Goal: Complete application form: Complete application form

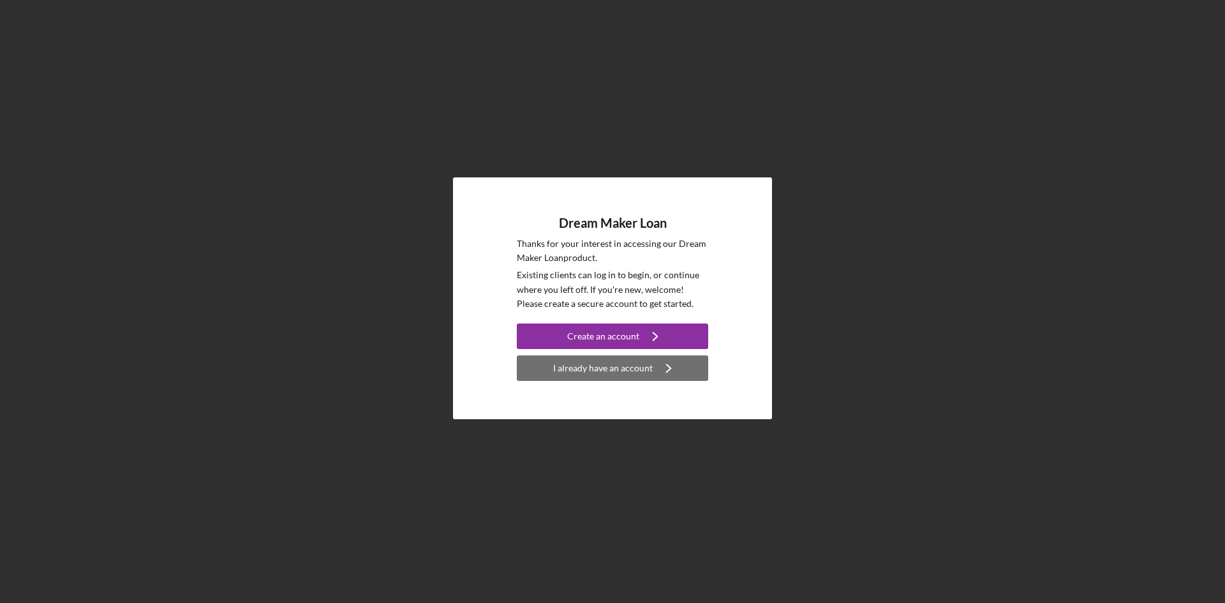
click at [608, 369] on div "I already have an account" at bounding box center [603, 368] width 100 height 26
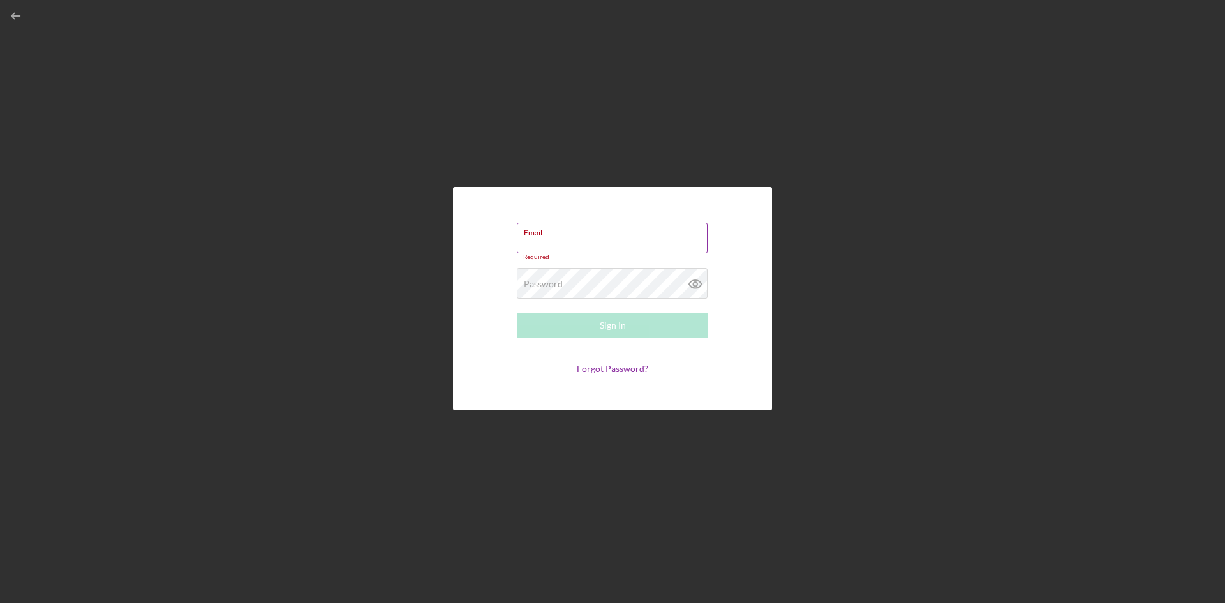
click at [556, 243] on input "Email" at bounding box center [612, 238] width 191 height 31
paste input "[EMAIL_ADDRESS][DOMAIN_NAME]"
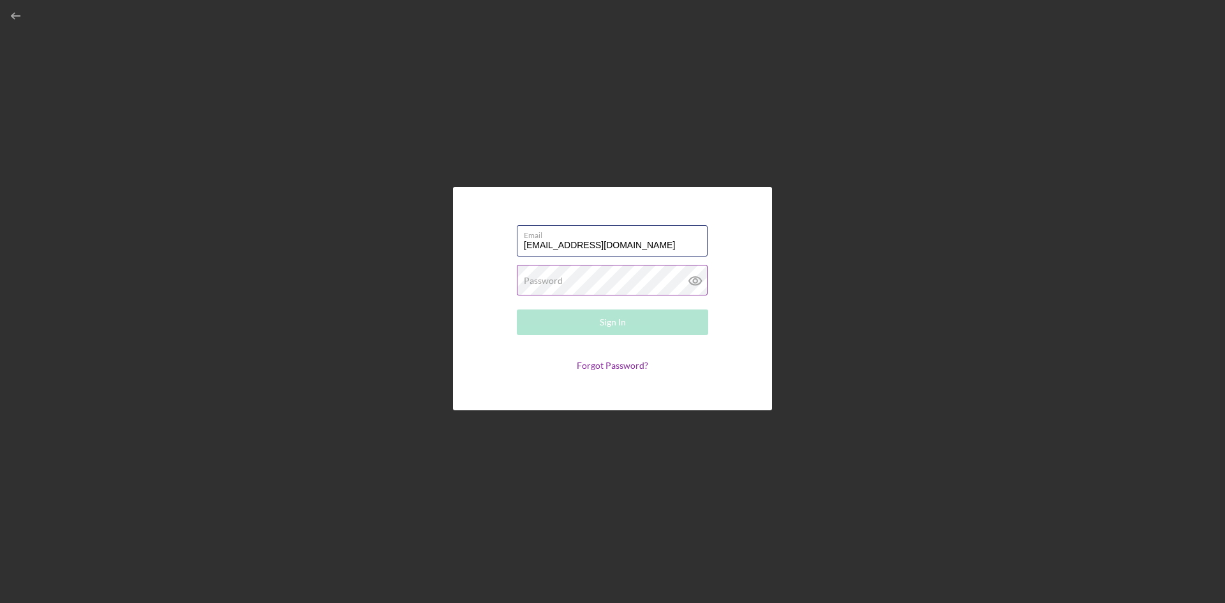
type input "[EMAIL_ADDRESS][DOMAIN_NAME]"
click at [536, 285] on label "Password" at bounding box center [543, 281] width 39 height 10
click at [697, 279] on icon at bounding box center [696, 281] width 32 height 32
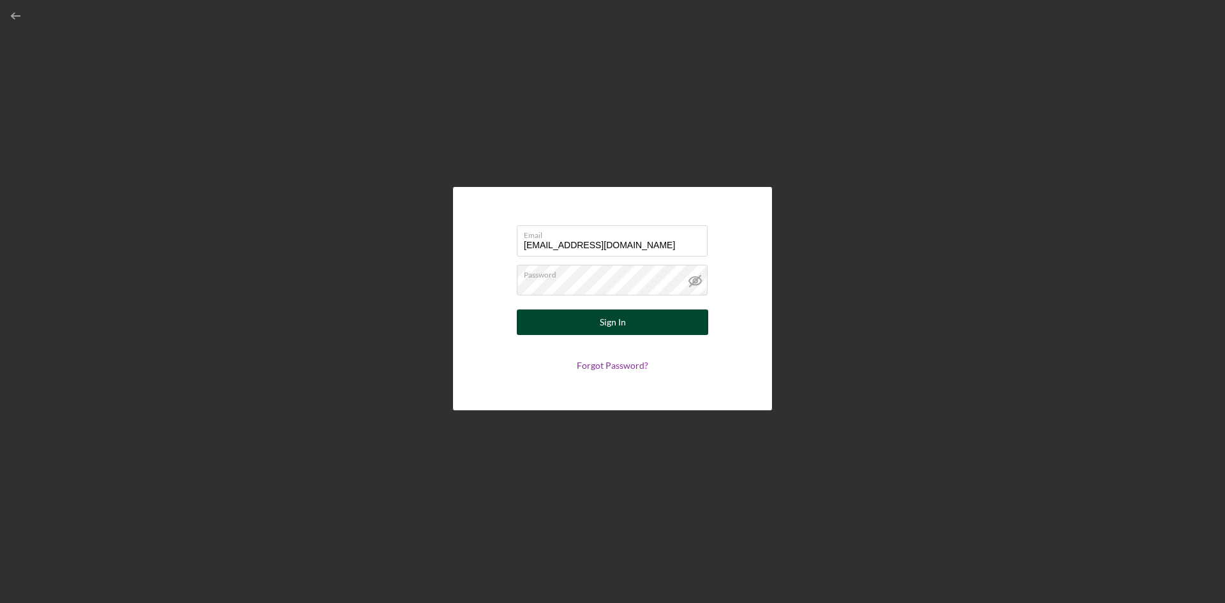
click at [664, 329] on button "Sign In" at bounding box center [612, 323] width 191 height 26
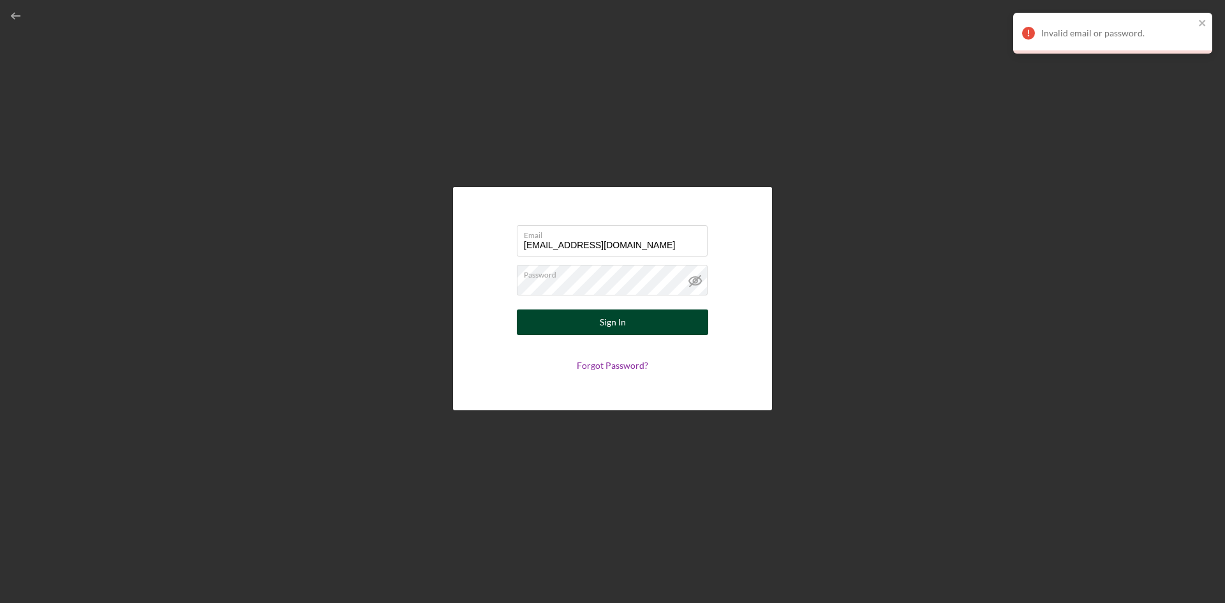
click at [664, 329] on button "Sign In" at bounding box center [612, 323] width 191 height 26
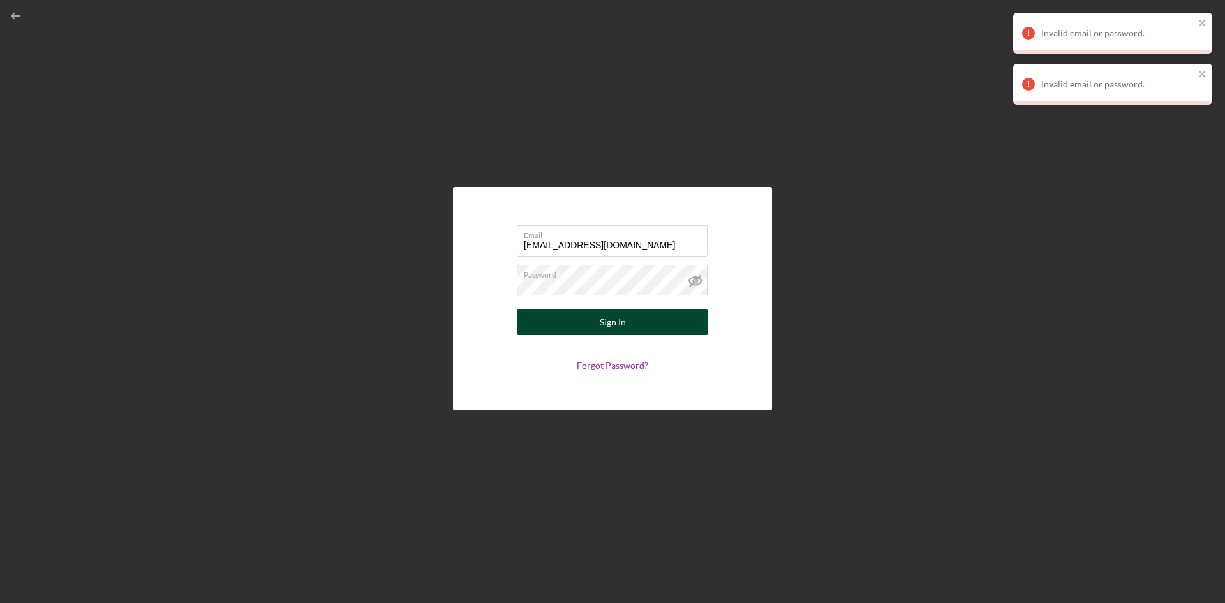
click at [553, 322] on button "Sign In" at bounding box center [612, 323] width 191 height 26
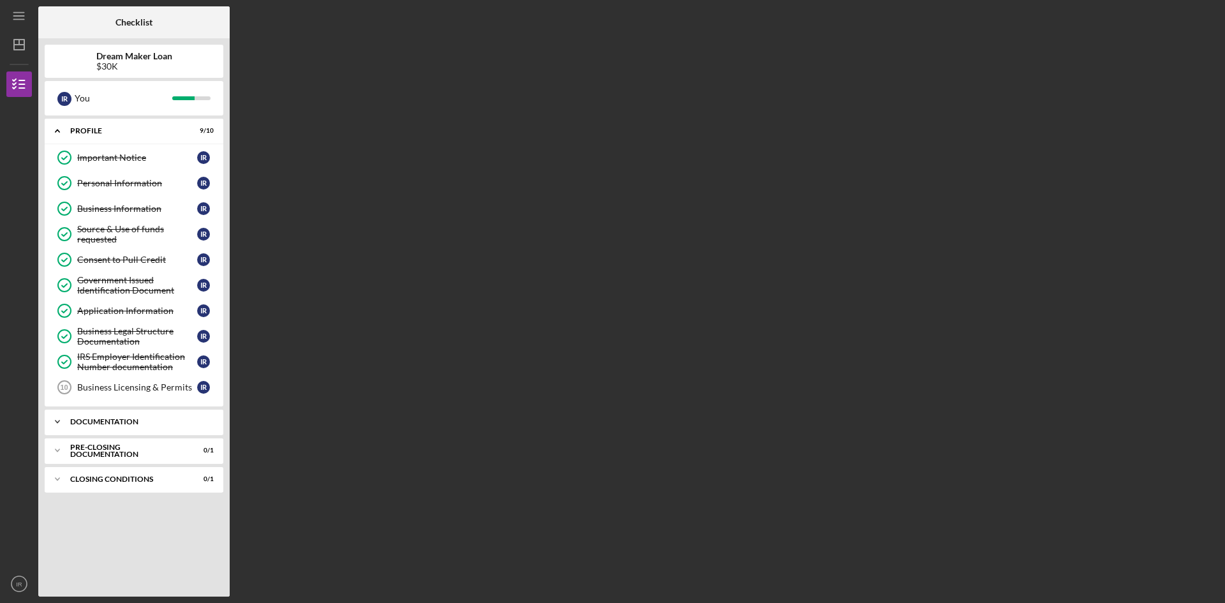
click at [56, 419] on icon "Icon/Expander" at bounding box center [58, 422] width 26 height 26
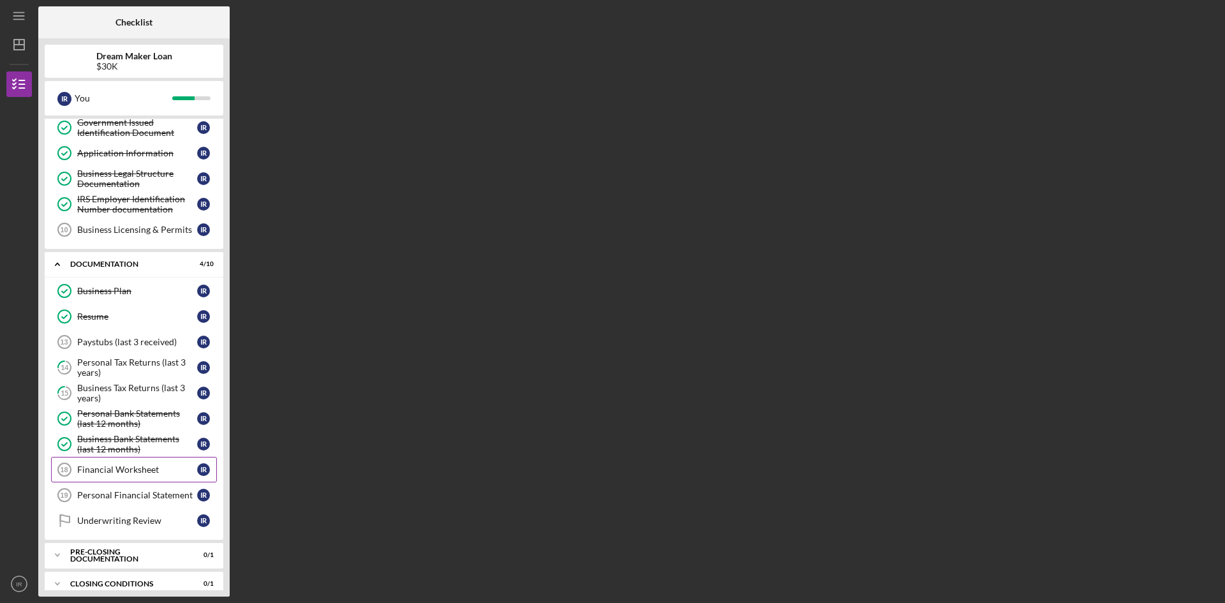
scroll to position [171, 0]
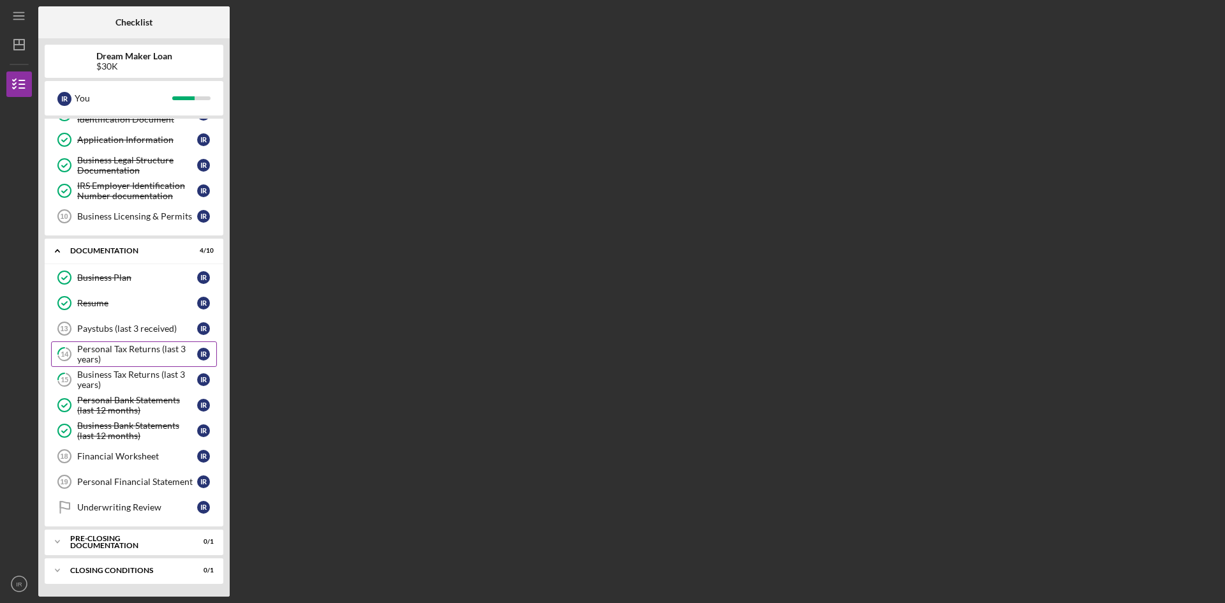
click at [153, 352] on div "Personal Tax Returns (last 3 years)" at bounding box center [137, 354] width 120 height 20
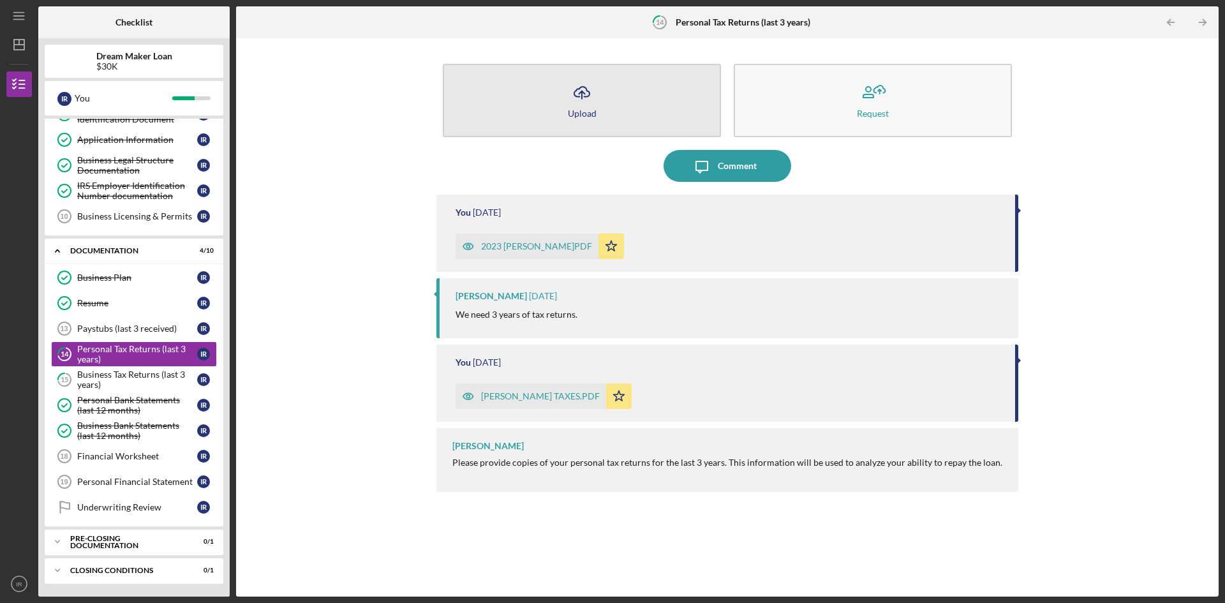
click at [582, 100] on icon "Icon/Upload" at bounding box center [582, 93] width 32 height 32
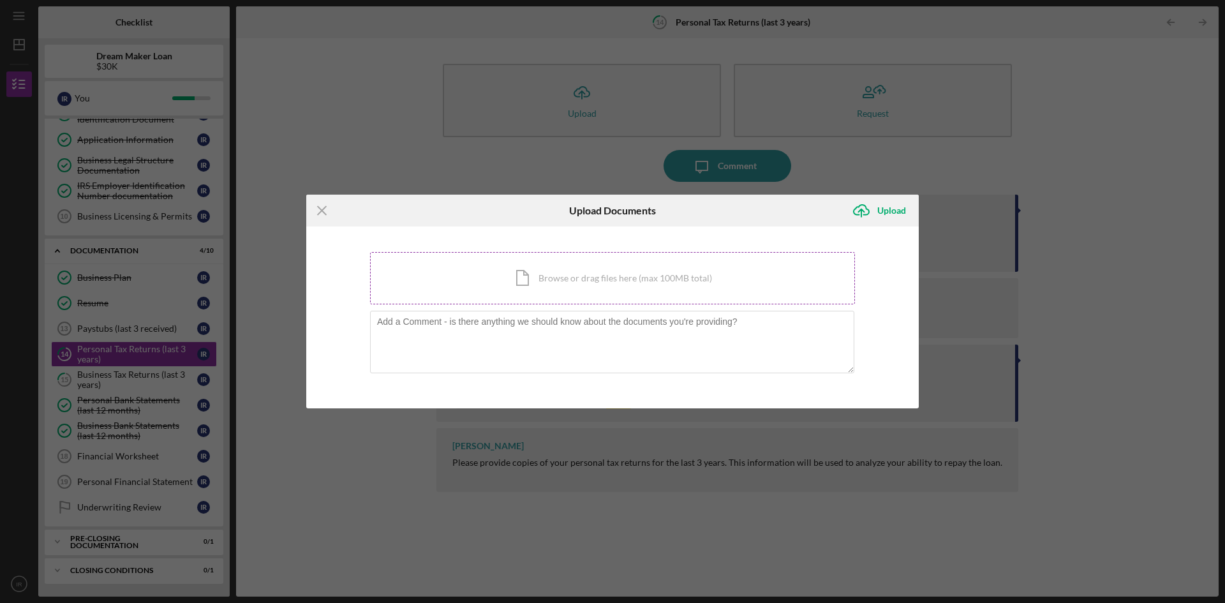
click at [527, 281] on div "Icon/Document Browse or drag files here (max 100MB total) Tap to choose files o…" at bounding box center [612, 278] width 485 height 52
click at [497, 274] on div "Icon/Document Browse or drag files here (max 100MB total) Tap to choose files o…" at bounding box center [612, 278] width 485 height 52
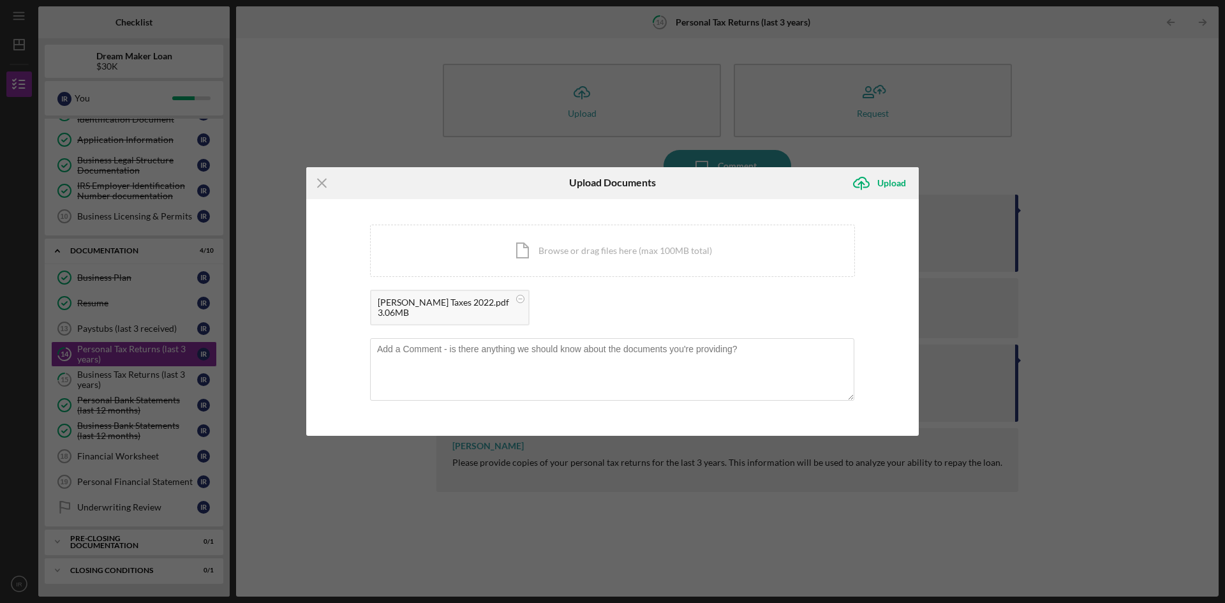
click at [422, 317] on div "3.06MB" at bounding box center [443, 313] width 131 height 10
click at [424, 315] on div "3.06MB" at bounding box center [443, 313] width 131 height 10
click at [865, 181] on icon "Icon/Upload" at bounding box center [862, 183] width 32 height 32
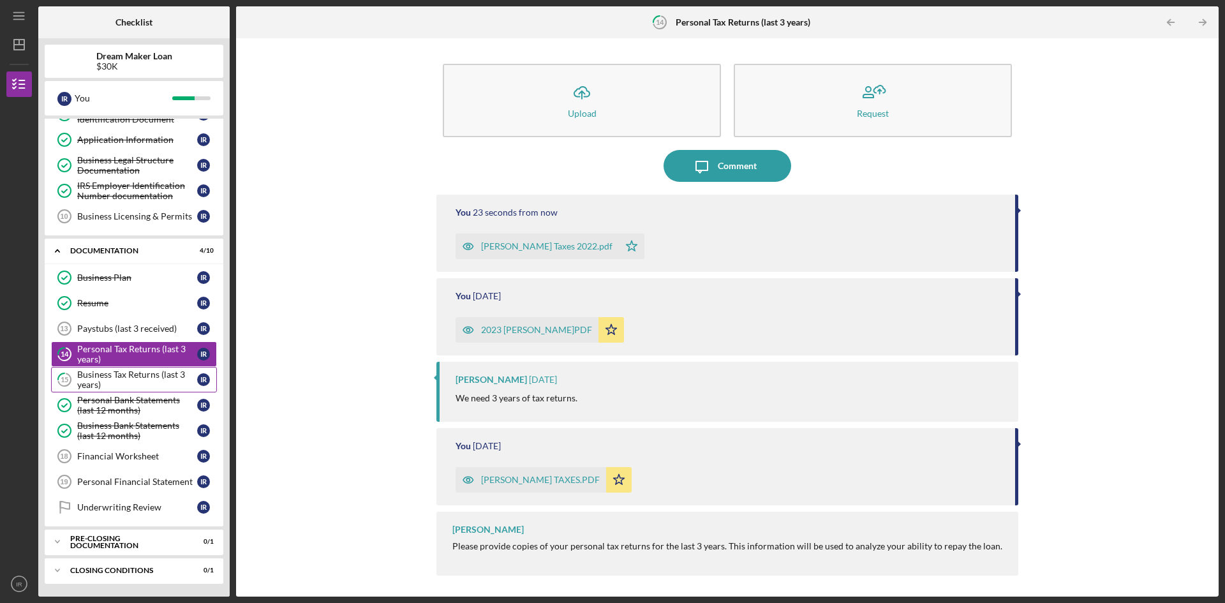
click at [133, 377] on div "Business Tax Returns (last 3 years)" at bounding box center [137, 380] width 120 height 20
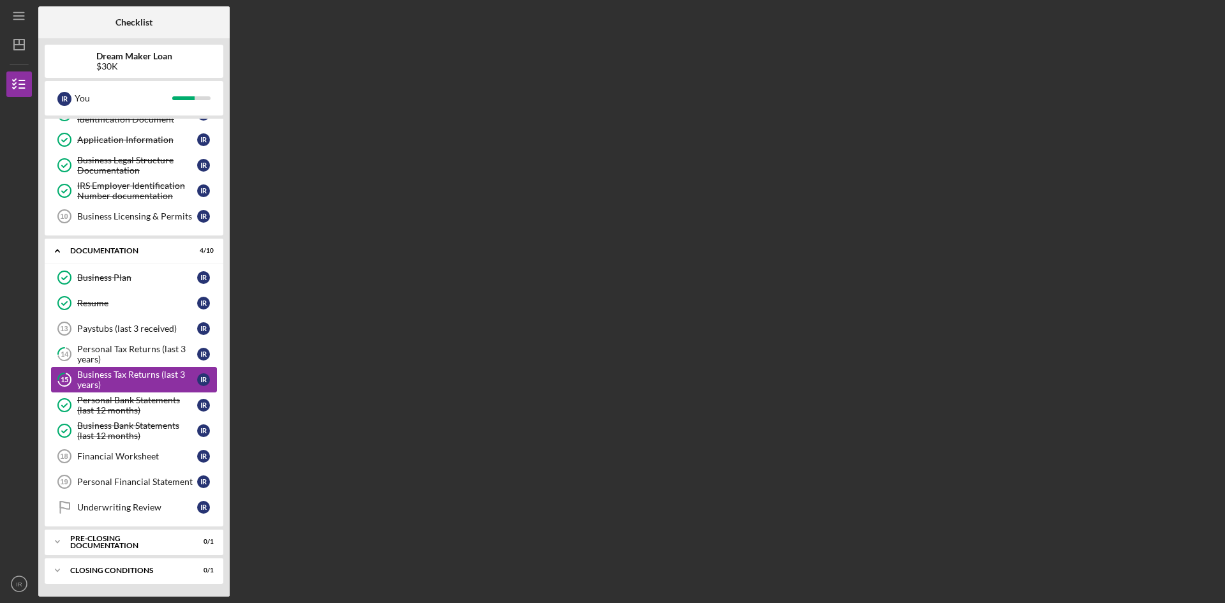
click at [133, 377] on div "Business Tax Returns (last 3 years)" at bounding box center [137, 380] width 120 height 20
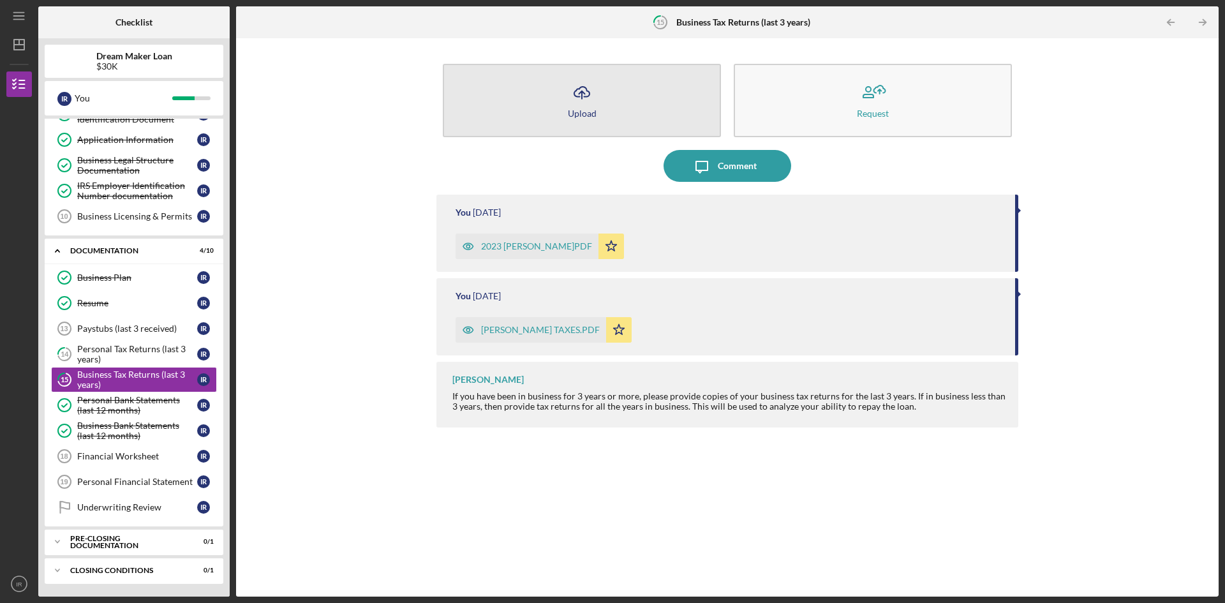
click at [580, 114] on div "Upload" at bounding box center [582, 113] width 29 height 10
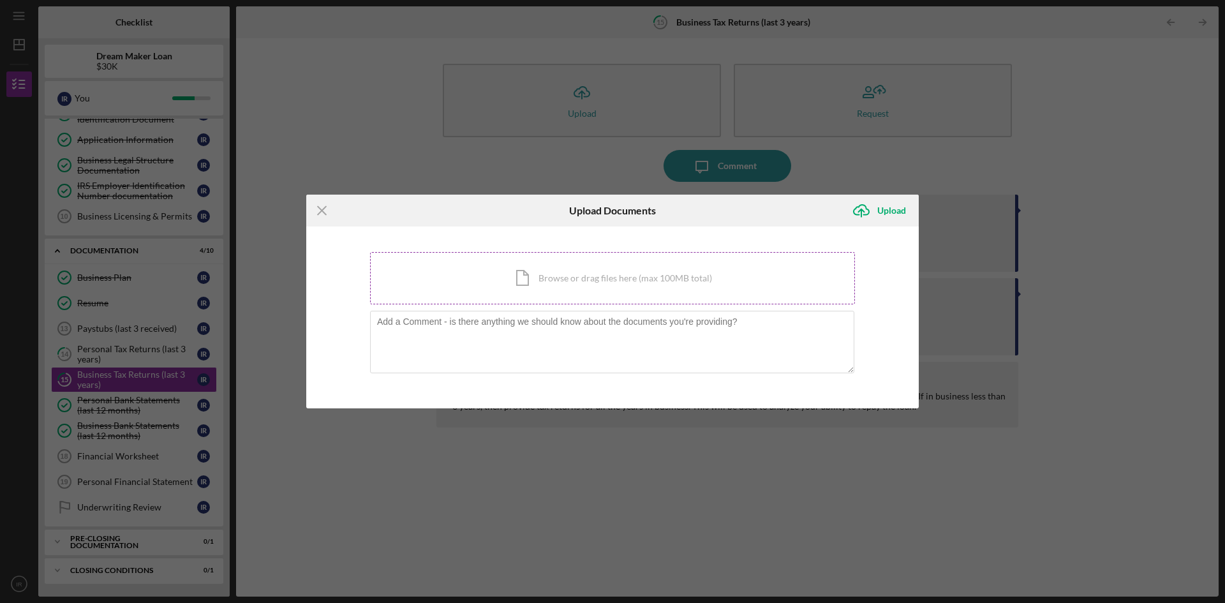
click at [535, 276] on div "Icon/Document Browse or drag files here (max 100MB total) Tap to choose files o…" at bounding box center [612, 278] width 485 height 52
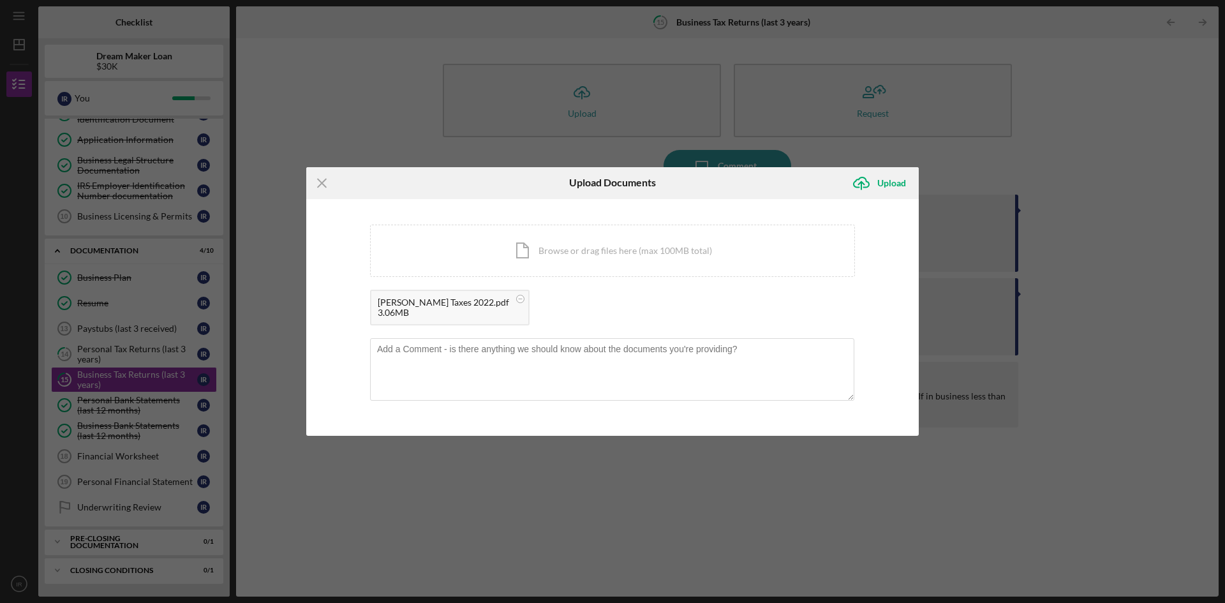
click at [458, 304] on div "[PERSON_NAME] Taxes 2022.pdf" at bounding box center [443, 302] width 131 height 10
click at [879, 179] on div "Upload" at bounding box center [892, 183] width 29 height 26
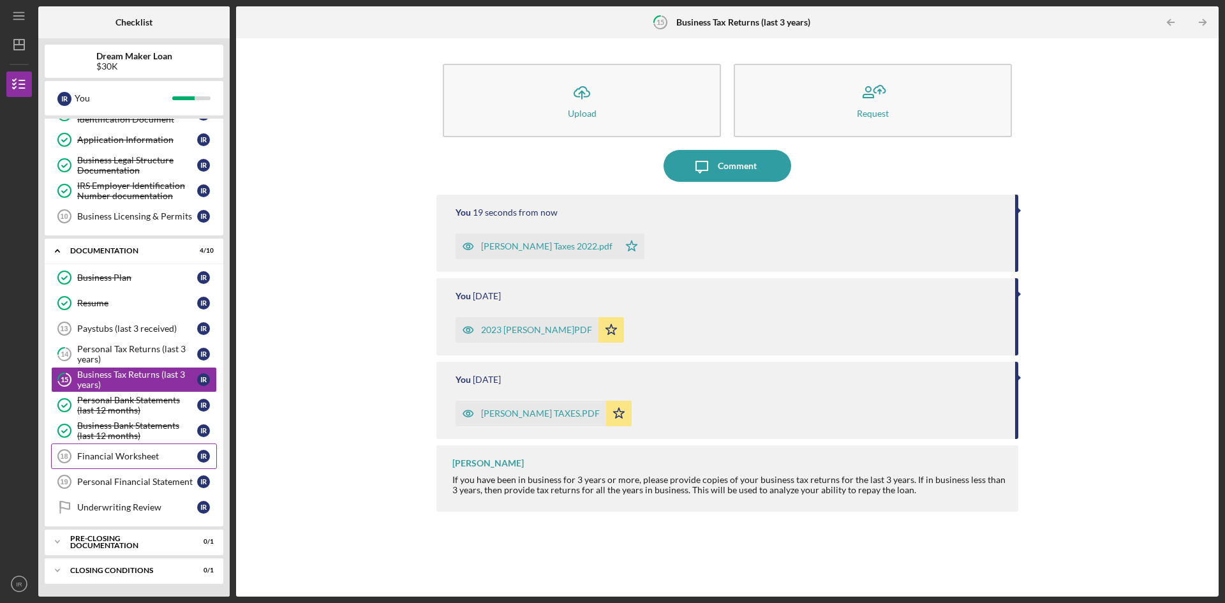
click at [122, 459] on div "Financial Worksheet" at bounding box center [137, 456] width 120 height 10
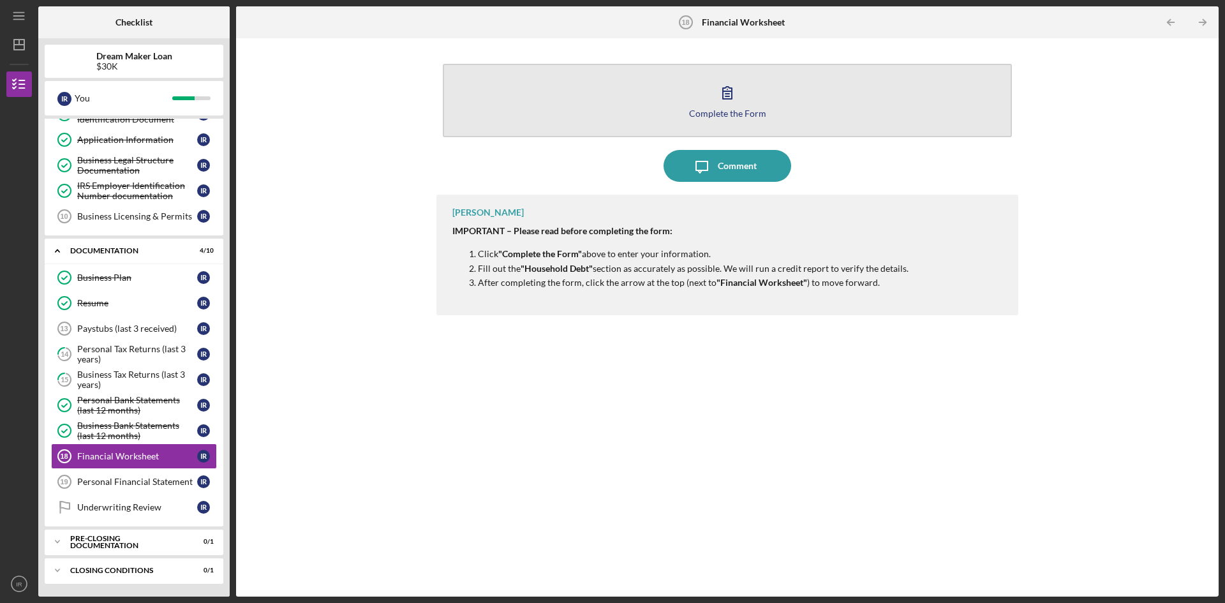
click at [729, 114] on div "Complete the Form" at bounding box center [727, 113] width 77 height 10
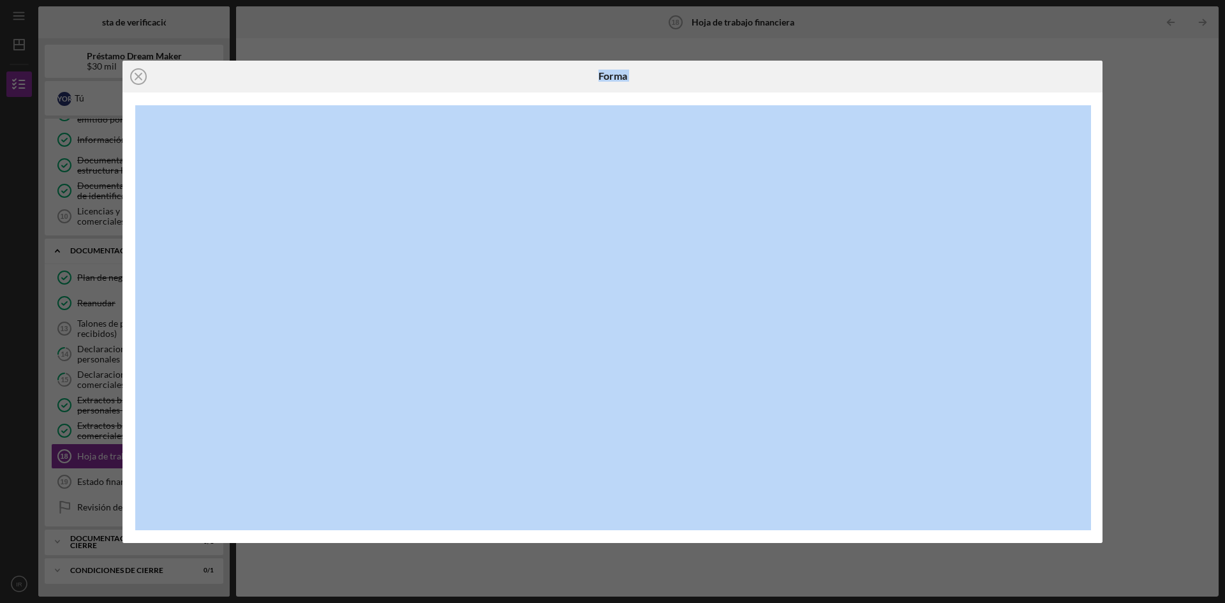
drag, startPoint x: 362, startPoint y: 84, endPoint x: 673, endPoint y: 103, distance: 311.4
click at [673, 103] on div "Icon/Close Forma" at bounding box center [613, 302] width 980 height 482
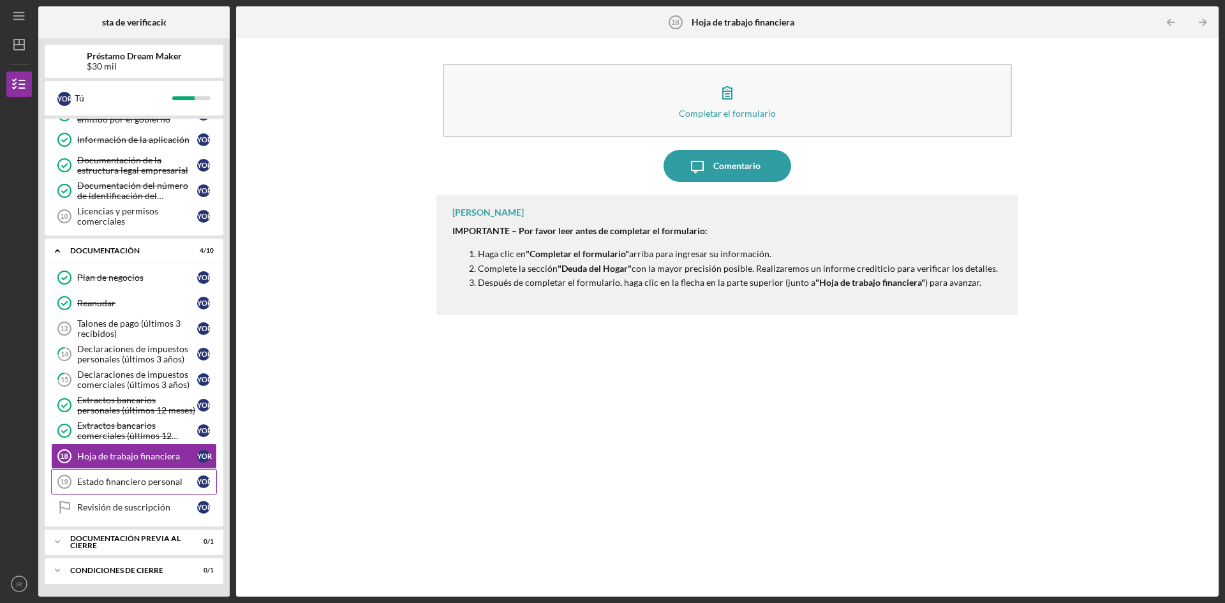
click at [117, 481] on font "Estado financiero personal" at bounding box center [129, 481] width 105 height 11
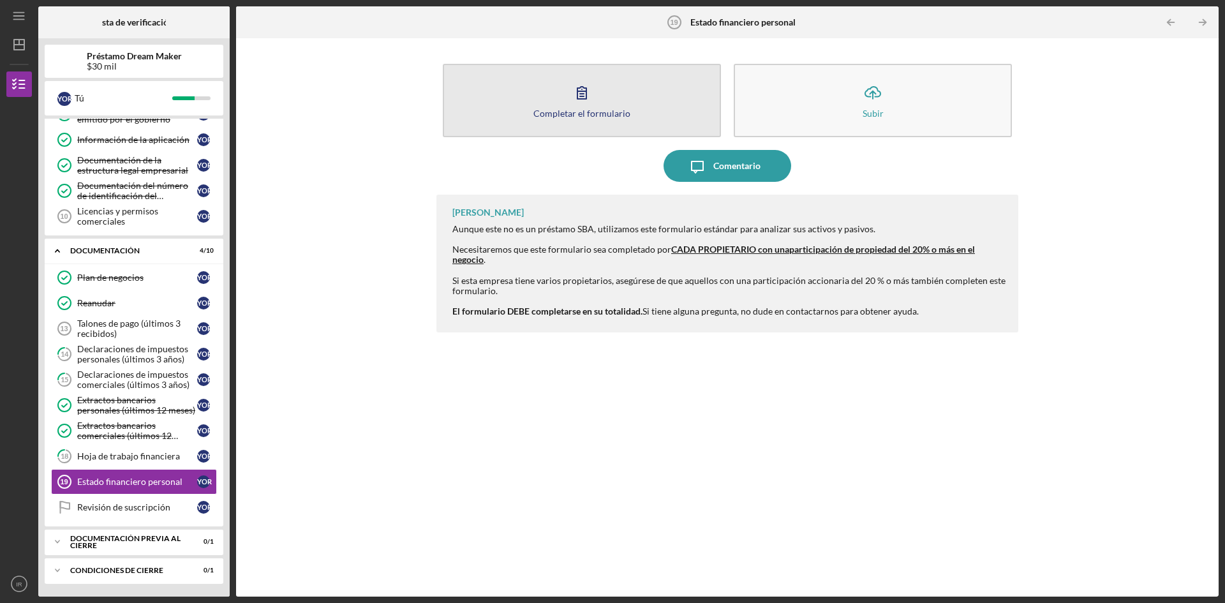
click at [578, 112] on font "Completar el formulario" at bounding box center [582, 113] width 97 height 11
